Goal: Connect with others: Connect with others

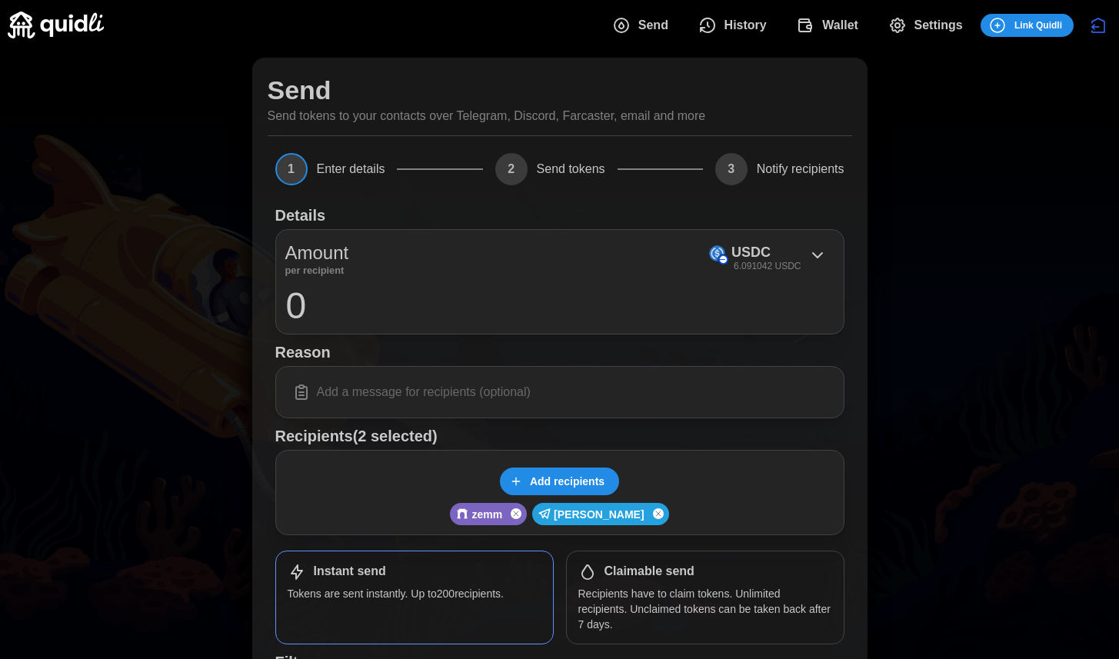
scroll to position [33, 0]
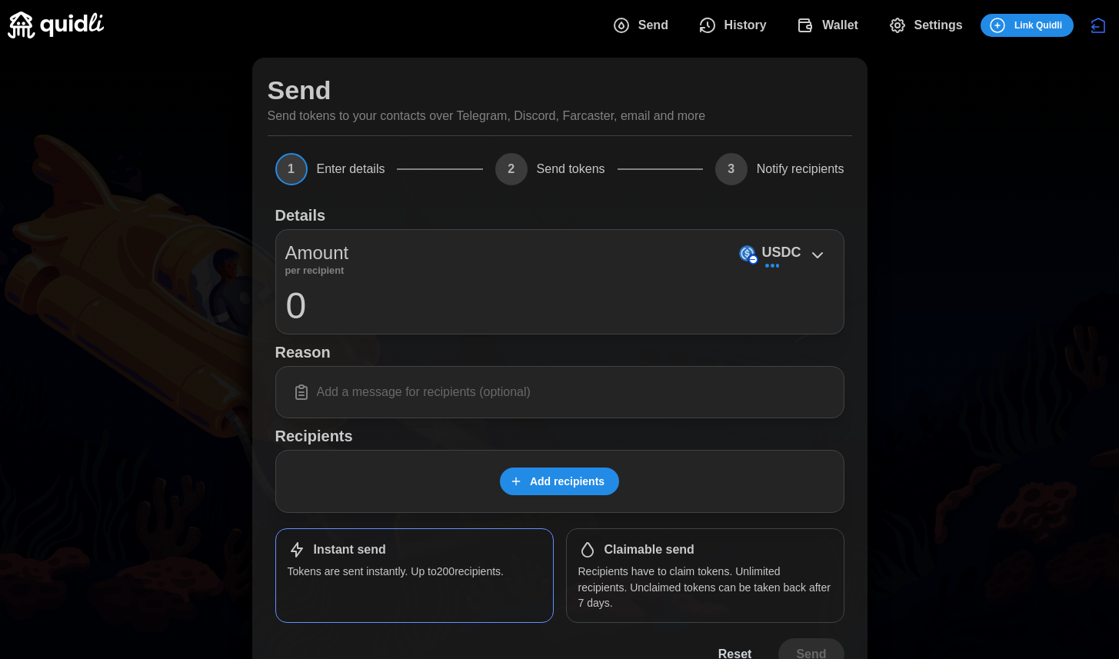
click at [476, 402] on input at bounding box center [559, 392] width 549 height 32
click at [576, 483] on span "Add recipients" at bounding box center [567, 482] width 75 height 26
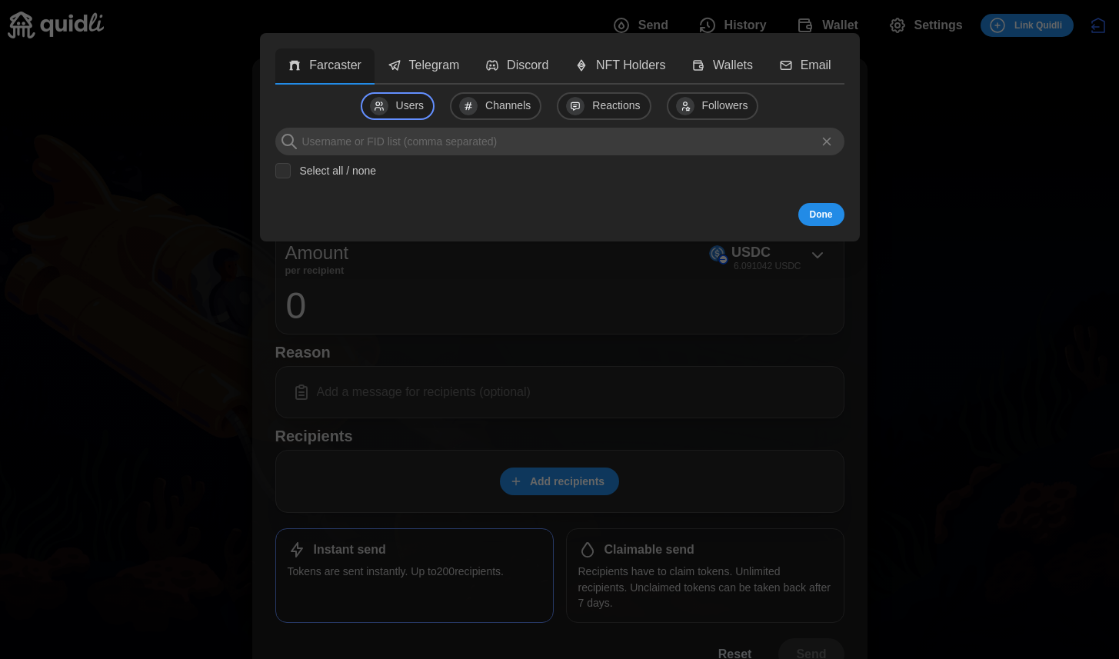
click at [434, 73] on p "Telegram" at bounding box center [434, 65] width 51 height 19
